Goal: Task Accomplishment & Management: Complete application form

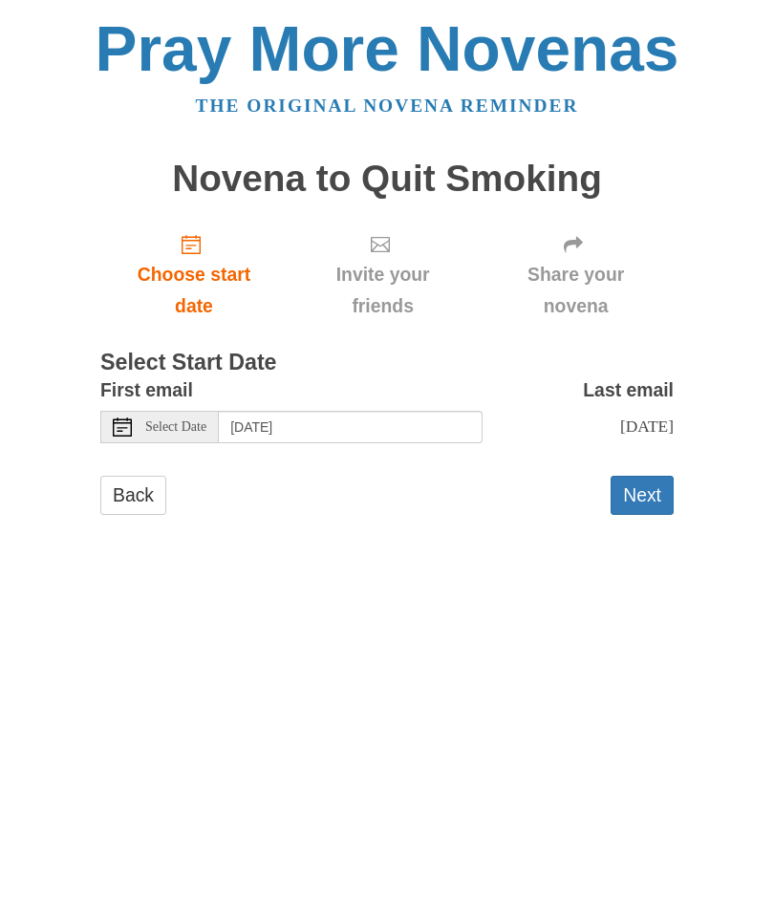
click at [194, 247] on icon "Choose start date" at bounding box center [191, 244] width 19 height 19
click at [571, 248] on icon at bounding box center [573, 244] width 19 height 19
click at [583, 248] on icon at bounding box center [573, 244] width 19 height 19
click at [643, 490] on button "Next" at bounding box center [642, 495] width 63 height 39
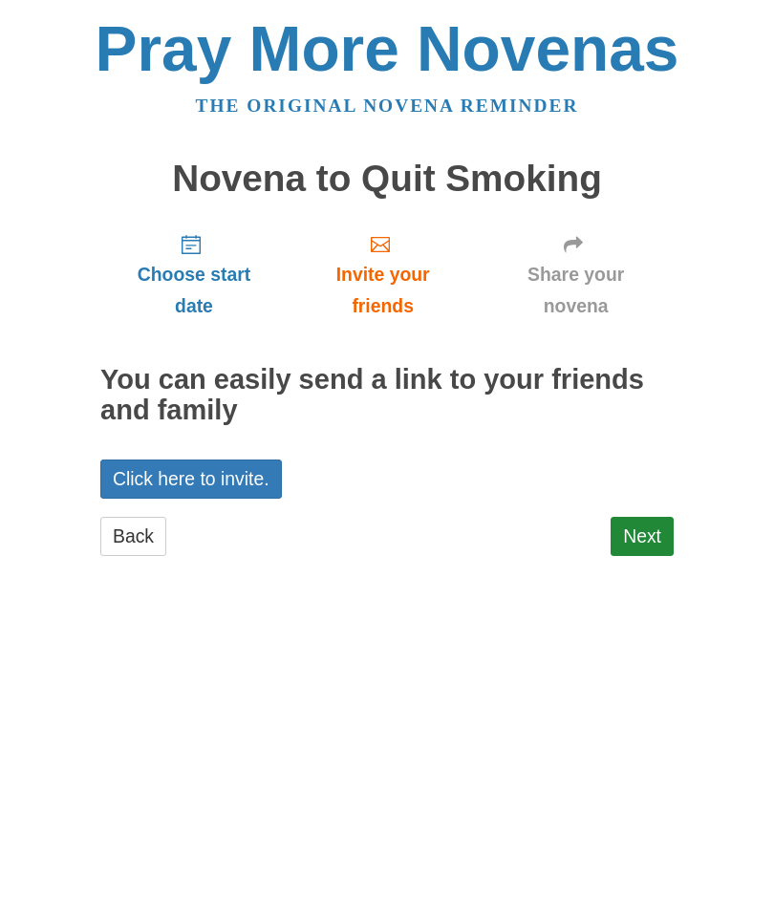
click at [643, 525] on link "Next" at bounding box center [642, 536] width 63 height 39
